Goal: Navigation & Orientation: Find specific page/section

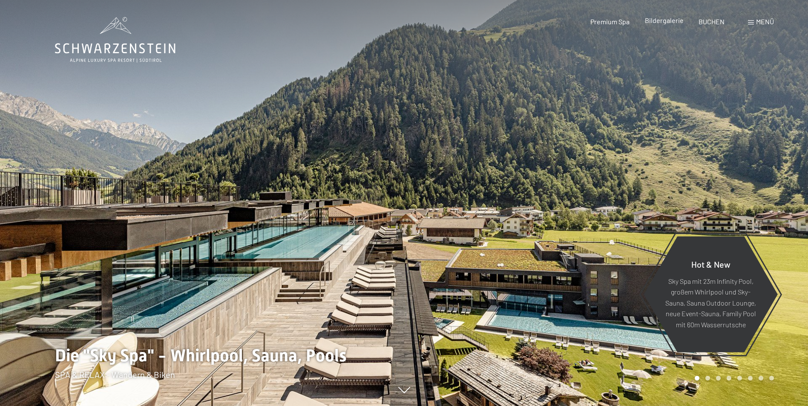
click at [666, 23] on span "Bildergalerie" at bounding box center [664, 20] width 39 height 8
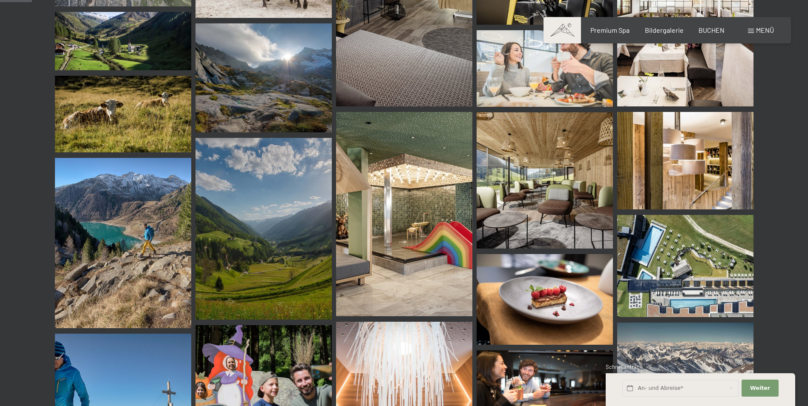
scroll to position [426, 0]
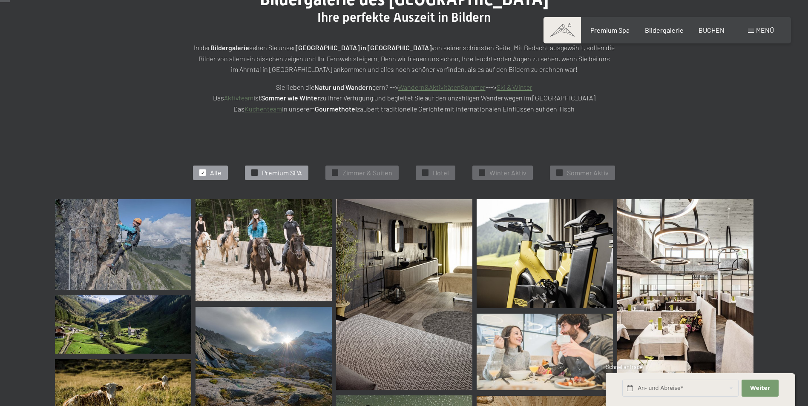
click at [259, 173] on div "✓ Premium SPA" at bounding box center [276, 173] width 63 height 14
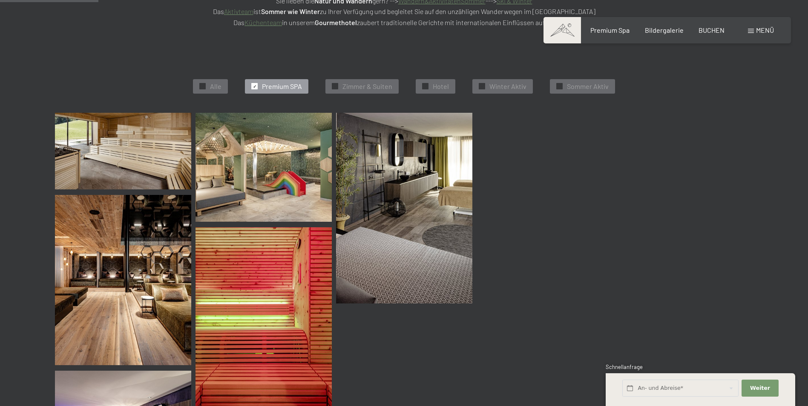
scroll to position [215, 0]
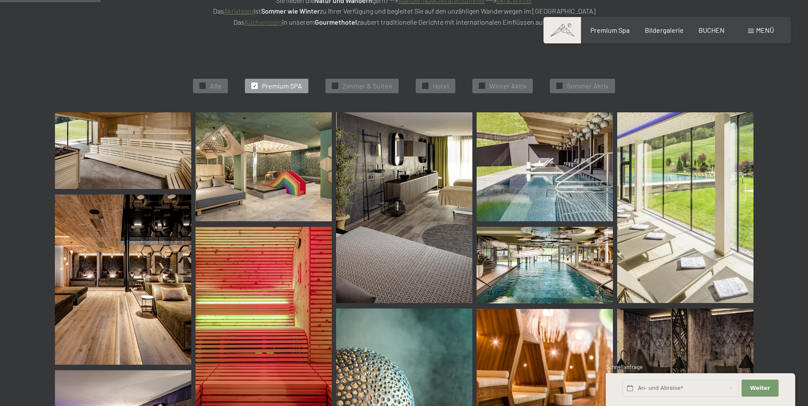
click at [164, 157] on img at bounding box center [123, 150] width 136 height 77
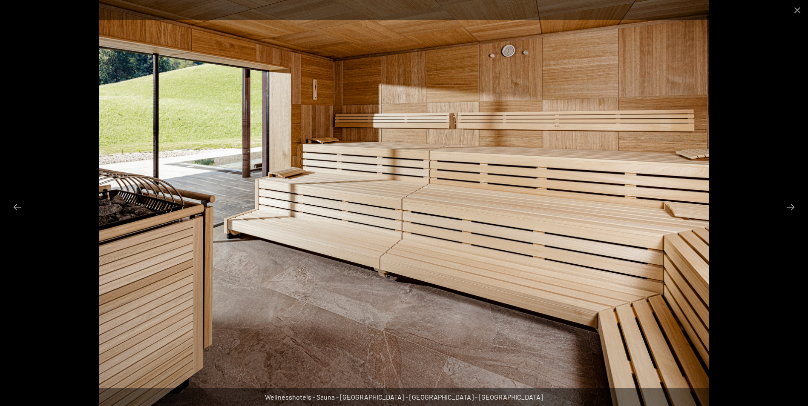
click at [606, 225] on img at bounding box center [404, 203] width 610 height 406
click at [792, 209] on button "Next slide" at bounding box center [791, 207] width 18 height 17
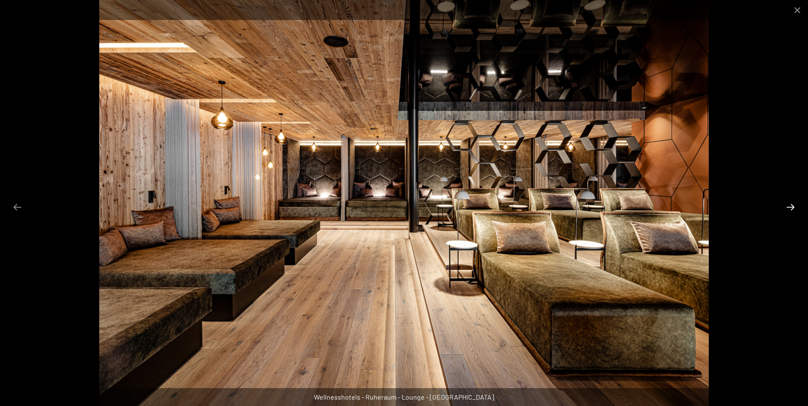
click at [792, 209] on button "Next slide" at bounding box center [791, 207] width 18 height 17
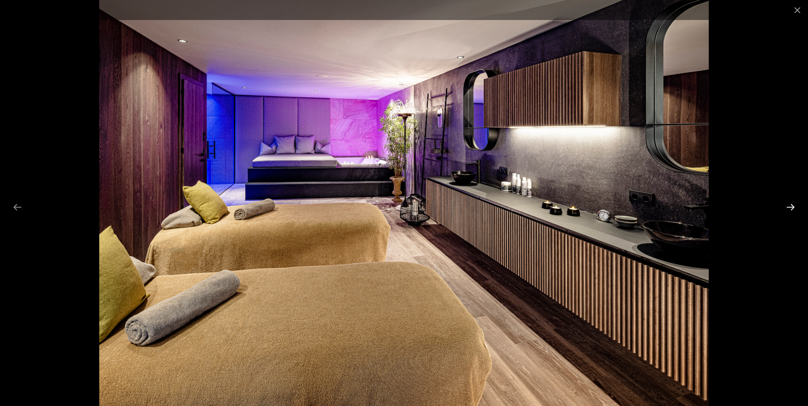
click at [792, 209] on button "Next slide" at bounding box center [791, 207] width 18 height 17
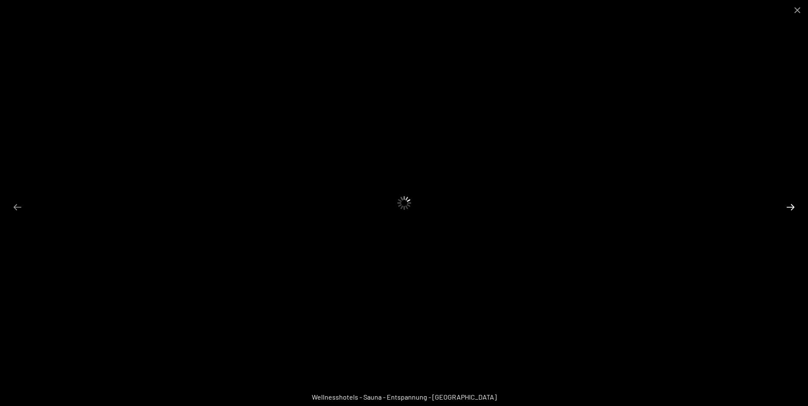
click at [792, 209] on button "Next slide" at bounding box center [791, 207] width 18 height 17
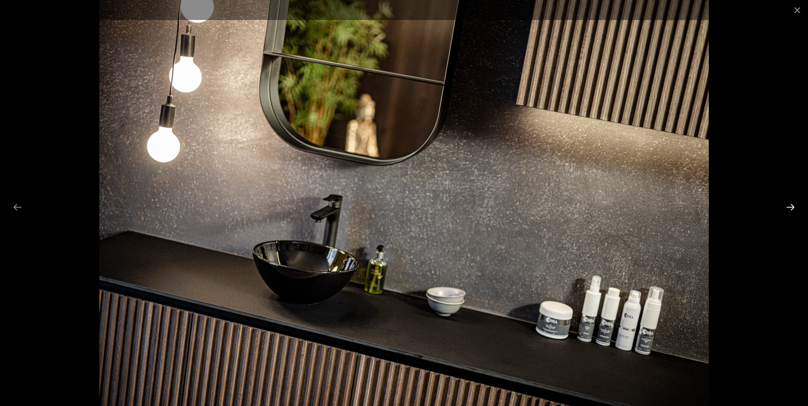
click at [792, 205] on button "Next slide" at bounding box center [791, 207] width 18 height 17
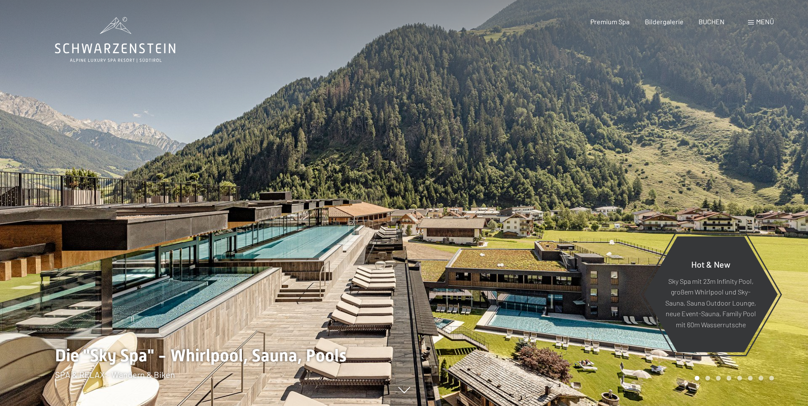
click at [765, 23] on span "Menü" at bounding box center [765, 21] width 18 height 8
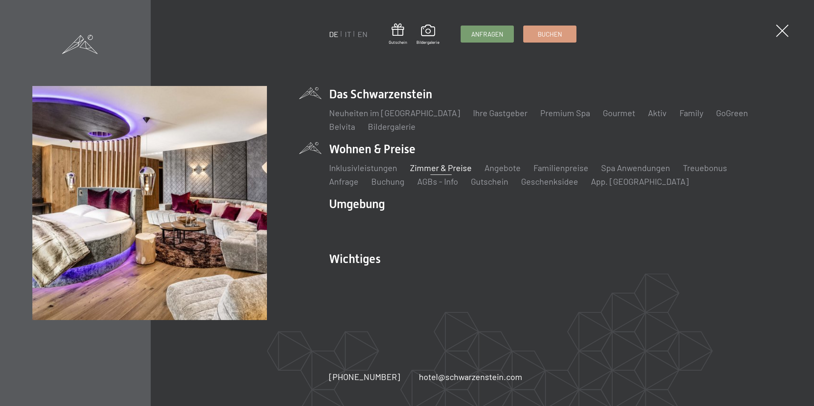
click at [435, 163] on link "Zimmer & Preise" at bounding box center [441, 168] width 62 height 10
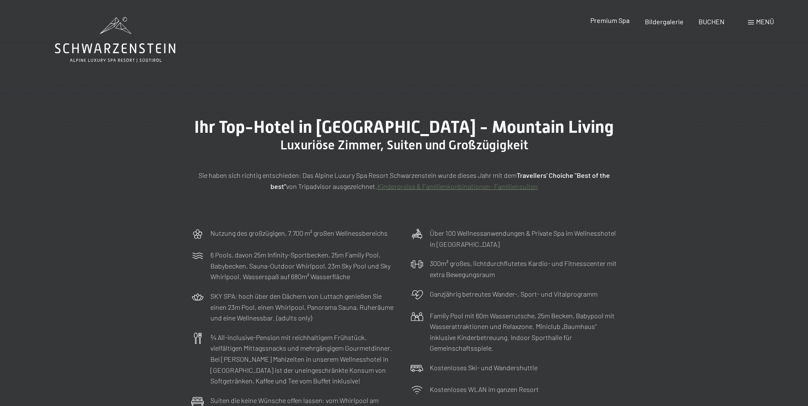
click at [616, 23] on span "Premium Spa" at bounding box center [609, 20] width 39 height 8
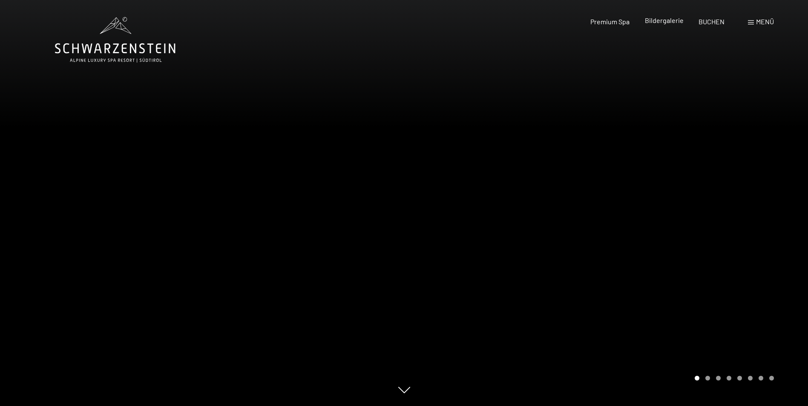
click at [675, 20] on span "Bildergalerie" at bounding box center [664, 20] width 39 height 8
